Goal: Task Accomplishment & Management: Manage account settings

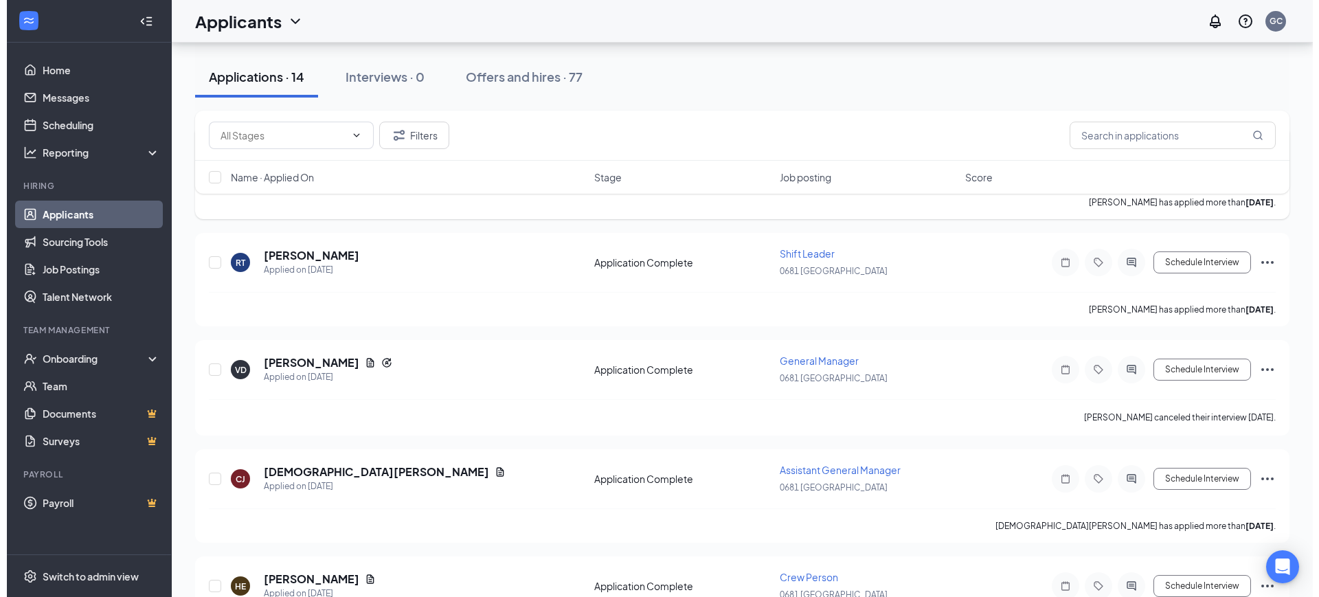
scroll to position [344, 0]
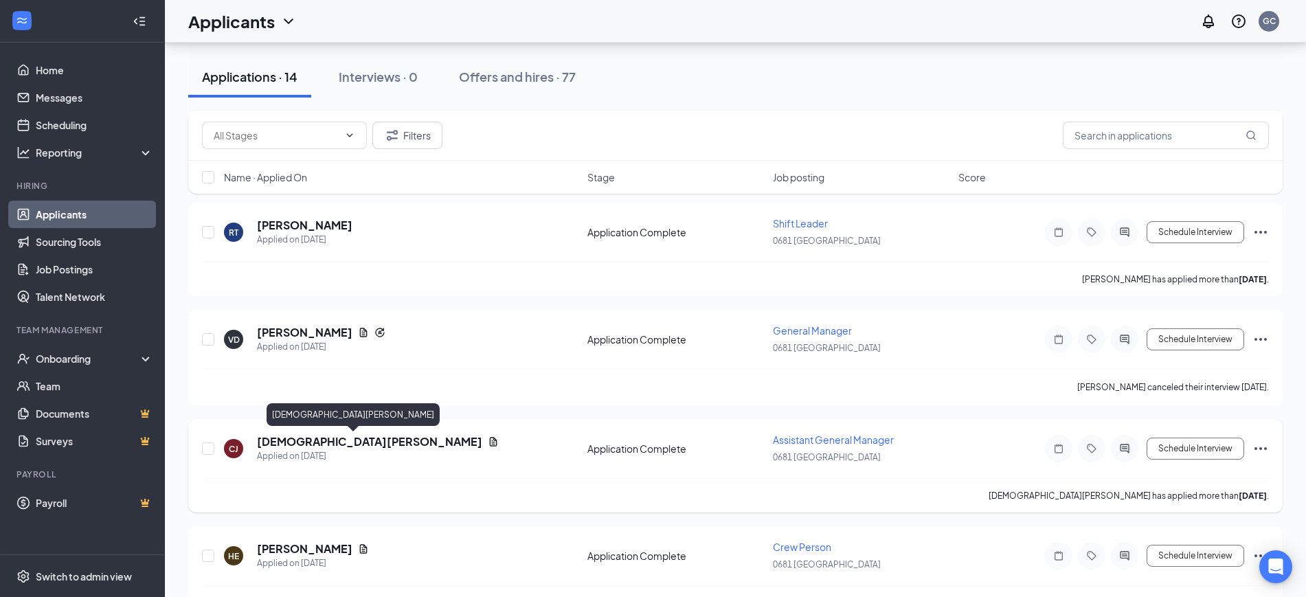
click at [323, 440] on h5 "[DEMOGRAPHIC_DATA][PERSON_NAME]" at bounding box center [369, 441] width 225 height 15
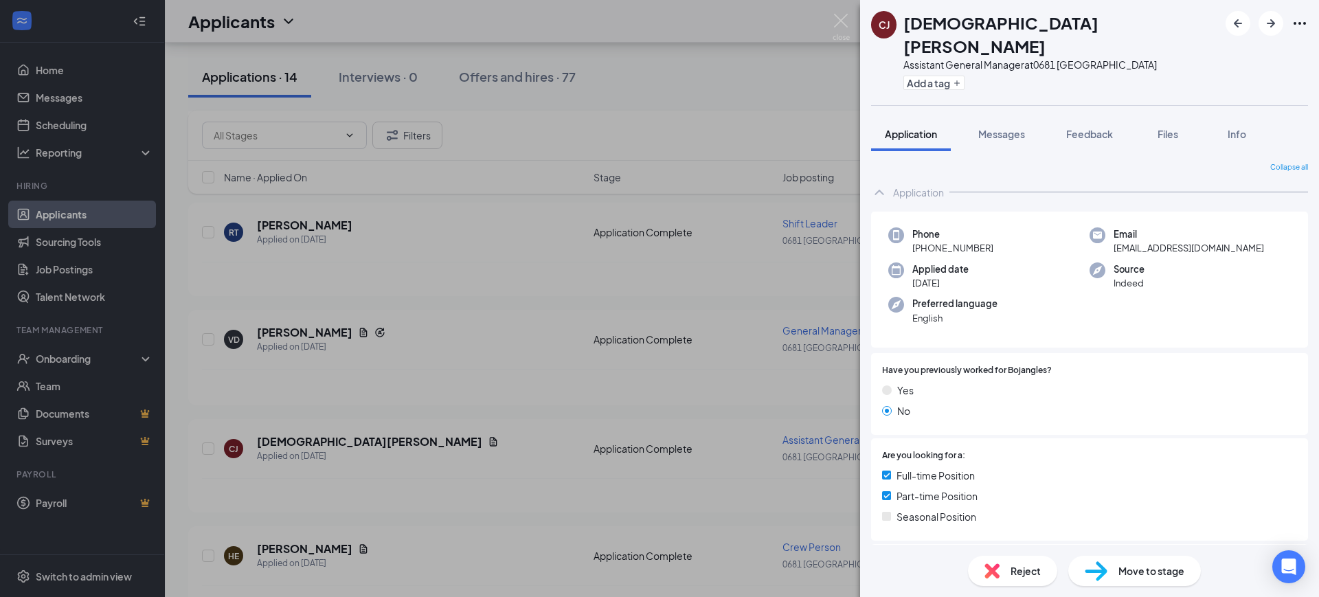
click at [742, 331] on div "[PERSON_NAME] [PERSON_NAME] Assistant General Manager at [STREET_ADDRESS] Add a…" at bounding box center [659, 298] width 1319 height 597
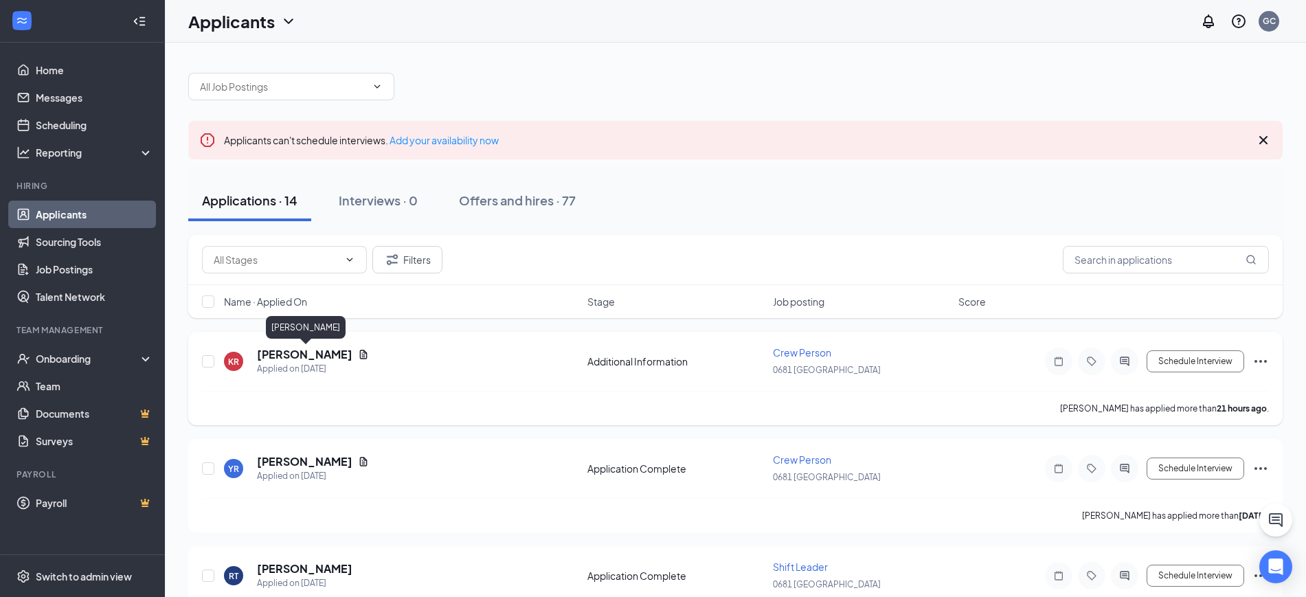
click at [352, 354] on h5 "[PERSON_NAME]" at bounding box center [304, 354] width 95 height 15
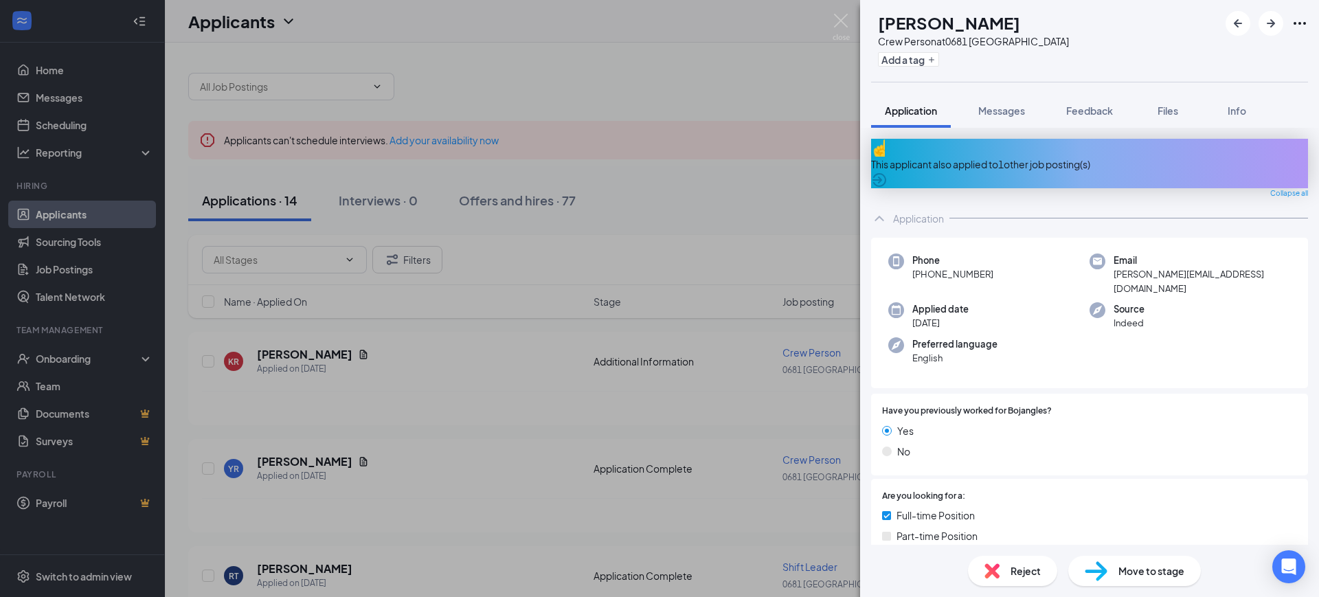
click at [1057, 170] on div "This applicant also applied to 1 other job posting(s)" at bounding box center [1089, 163] width 437 height 49
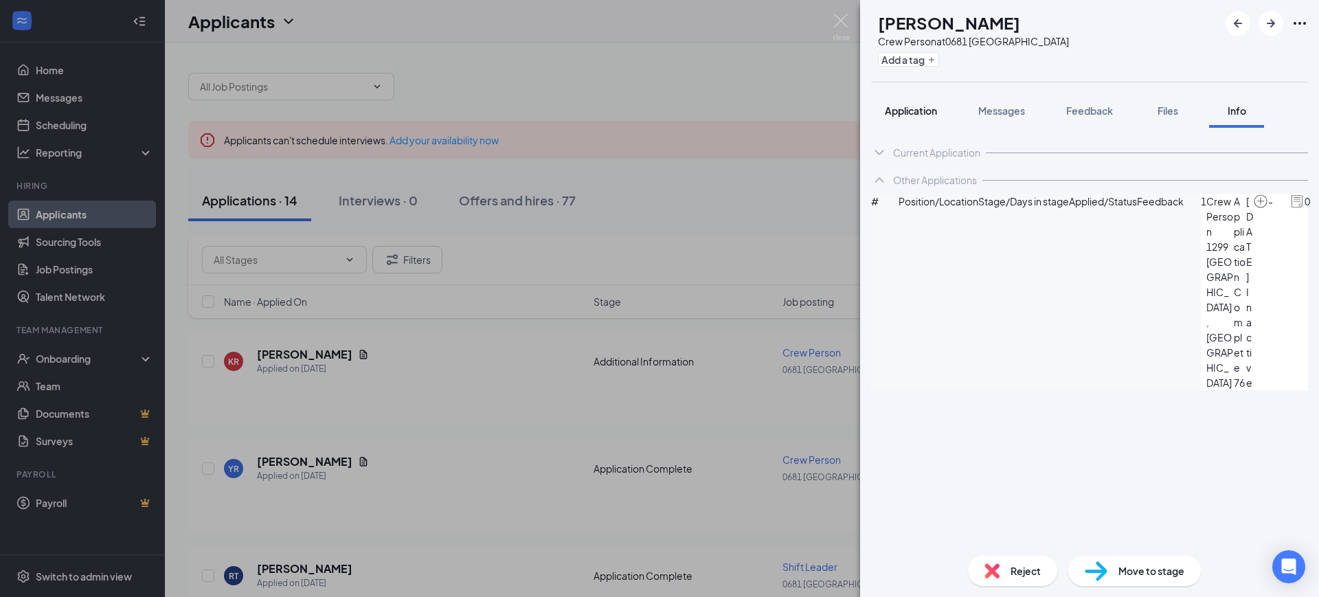
click at [897, 117] on button "Application" at bounding box center [911, 110] width 80 height 34
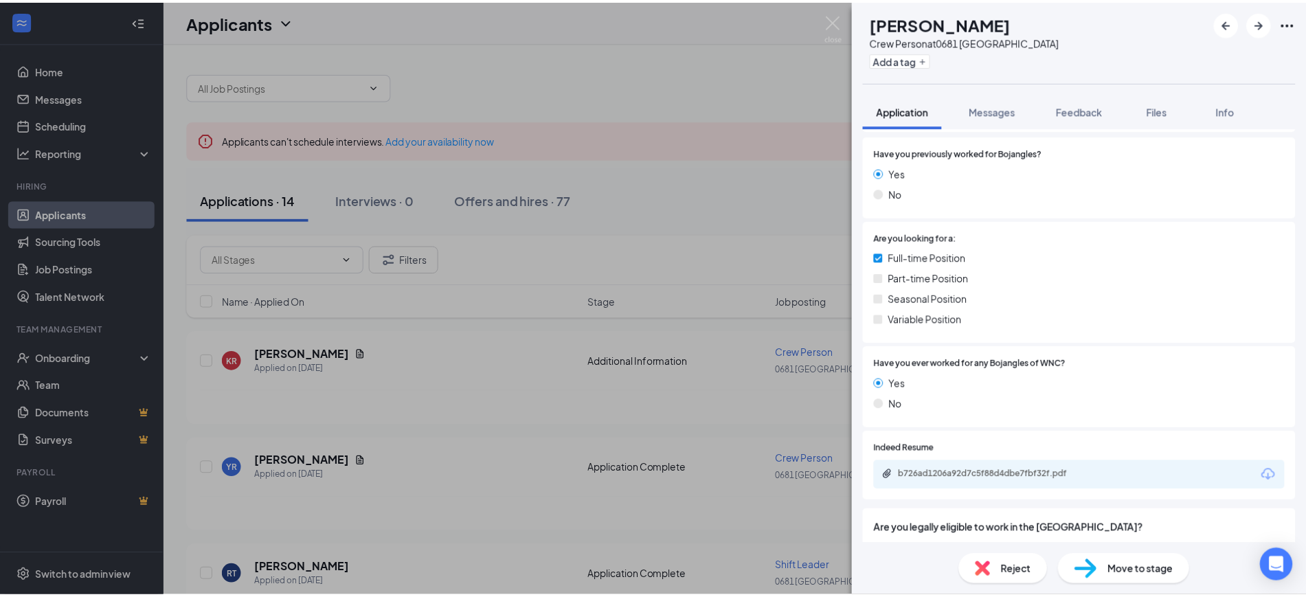
scroll to position [344, 0]
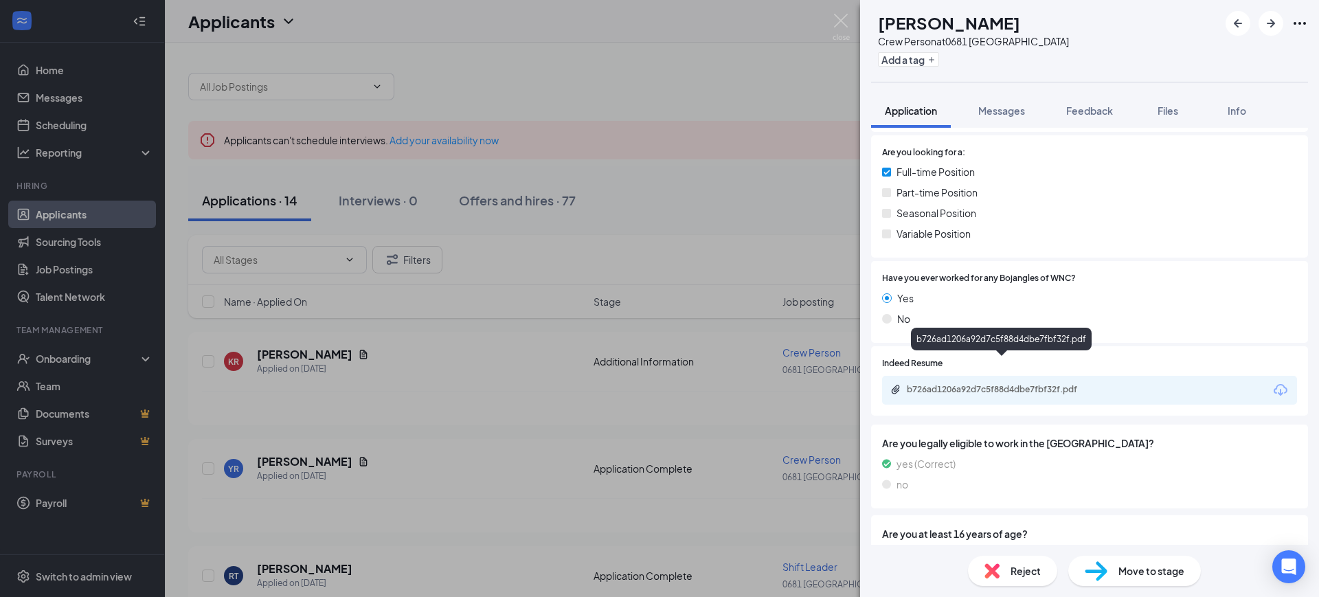
click at [1059, 384] on div "b726ad1206a92d7c5f88d4dbe7fbf32f.pdf" at bounding box center [1003, 389] width 192 height 11
click at [541, 333] on div "KR [PERSON_NAME] Crew Person at [STREET_ADDRESS] Add a tag Application Messages…" at bounding box center [659, 298] width 1319 height 597
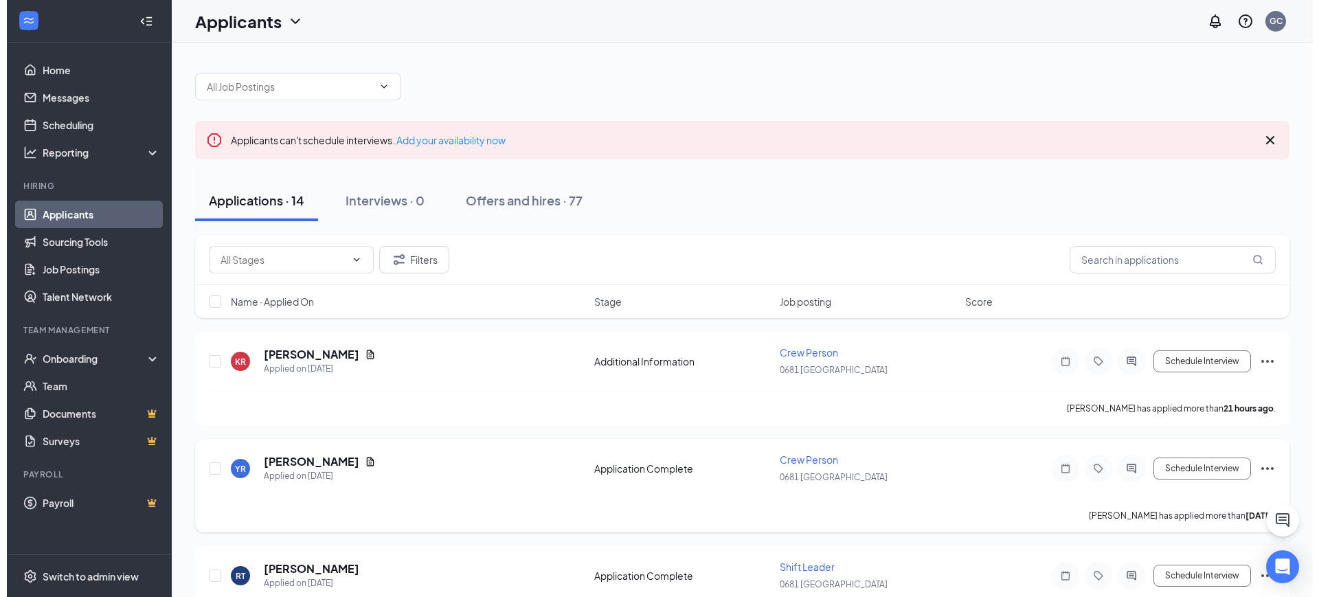
scroll to position [86, 0]
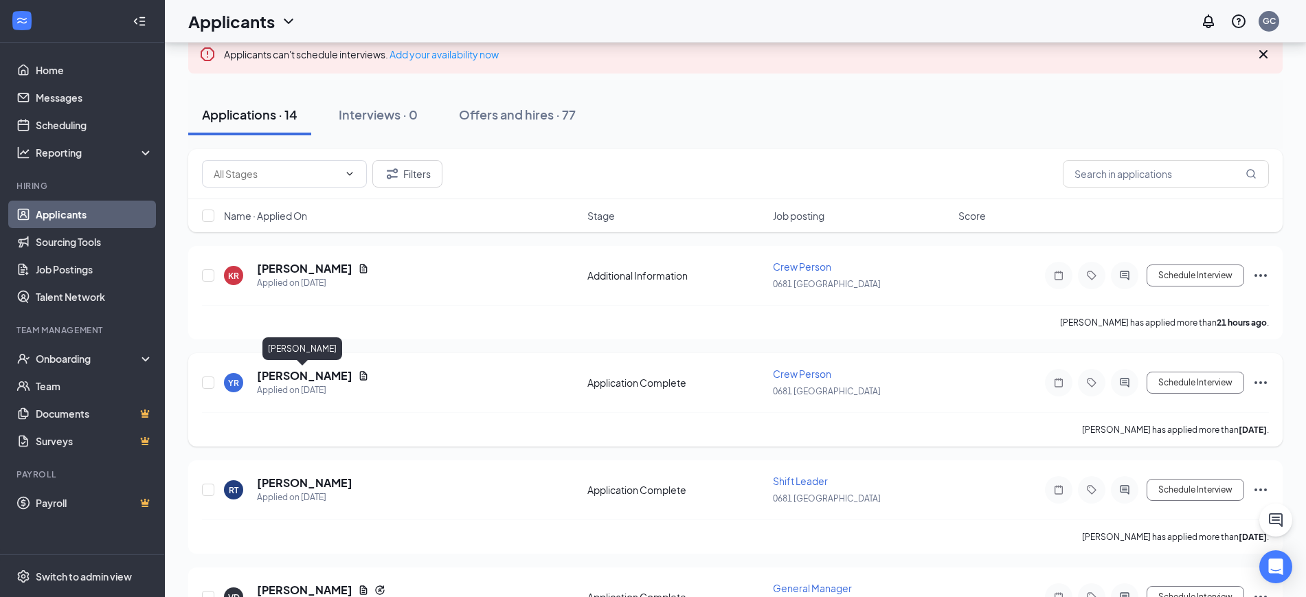
click at [315, 371] on h5 "[PERSON_NAME]" at bounding box center [304, 375] width 95 height 15
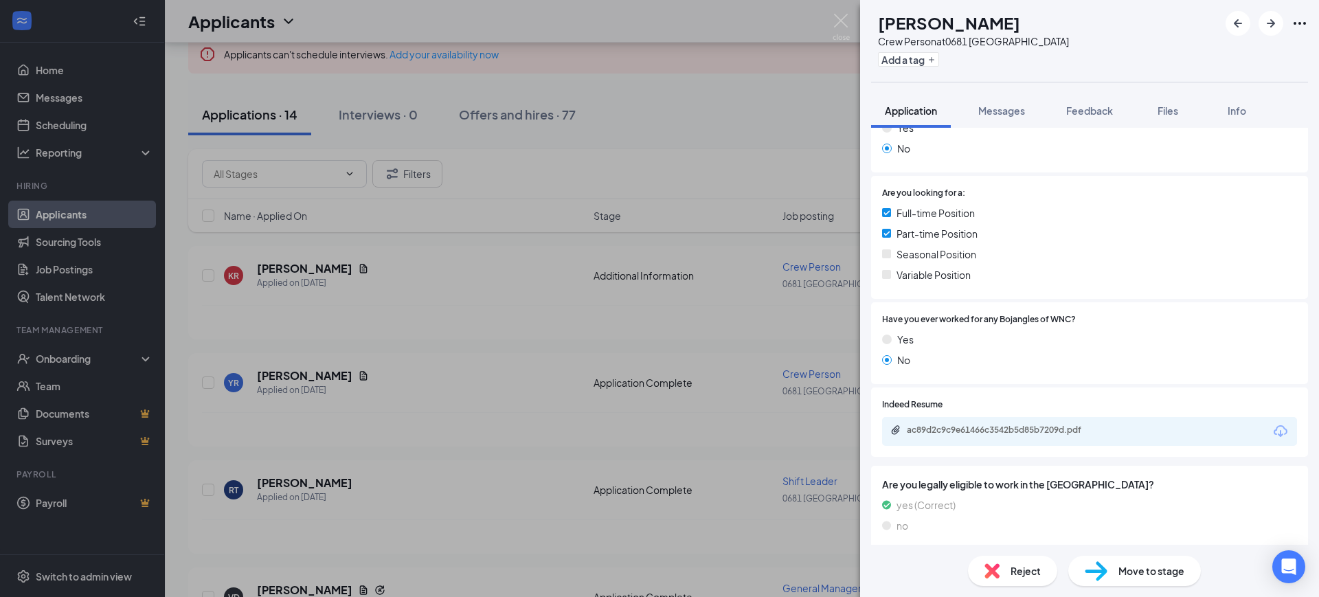
scroll to position [201, 0]
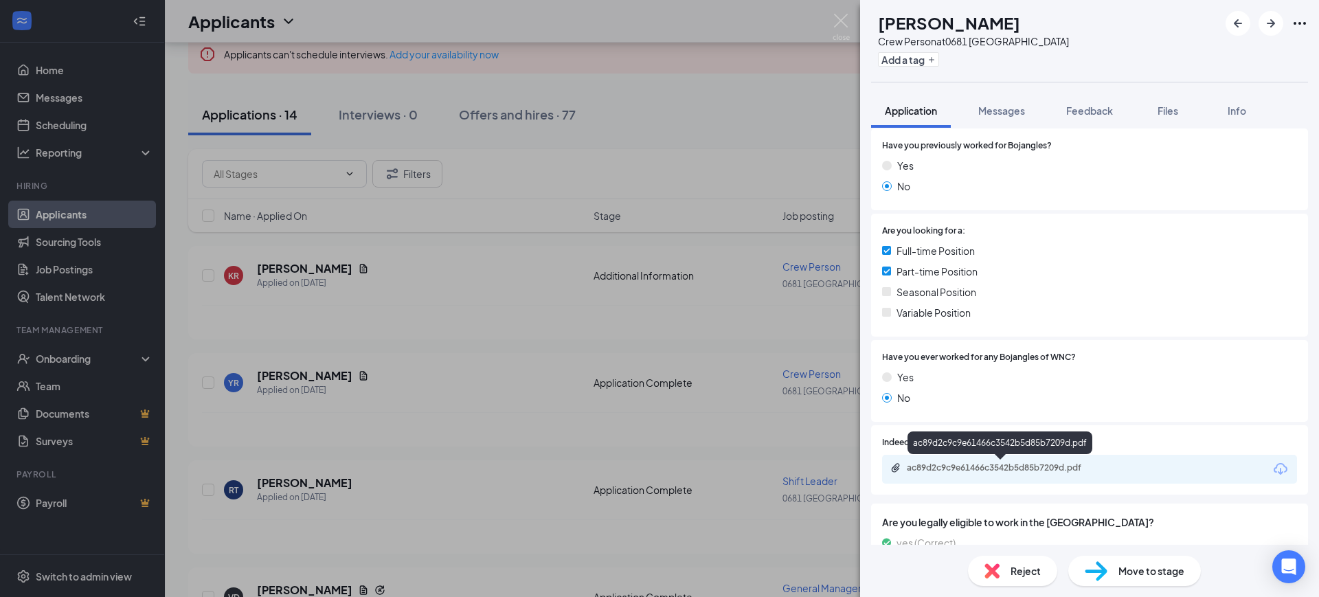
click at [1020, 470] on div "ac89d2c9c9e61466c3542b5d85b7209d.pdf" at bounding box center [1003, 467] width 192 height 11
